Goal: Check status: Check status

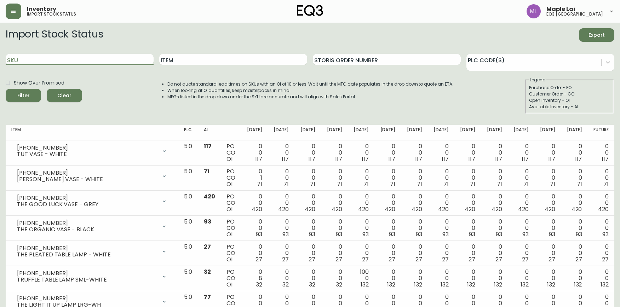
click at [115, 61] on input "SKU" at bounding box center [80, 59] width 148 height 11
click at [6, 89] on button "Filter" at bounding box center [23, 95] width 35 height 13
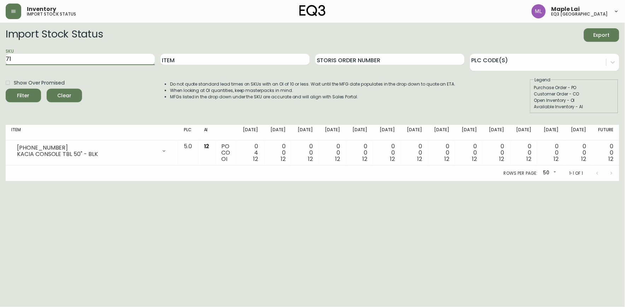
type input "7"
paste input "[PHONE_NUMBER]"
click at [6, 89] on button "Filter" at bounding box center [23, 95] width 35 height 13
type input "7"
paste input "[PHONE_NUMBER]"
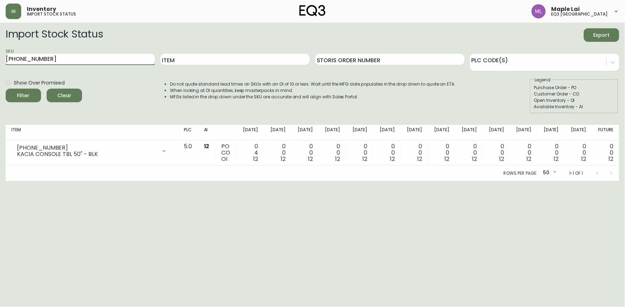
type input "[PHONE_NUMBER]"
click at [6, 89] on button "Filter" at bounding box center [23, 95] width 35 height 13
